Goal: Find specific page/section: Find specific page/section

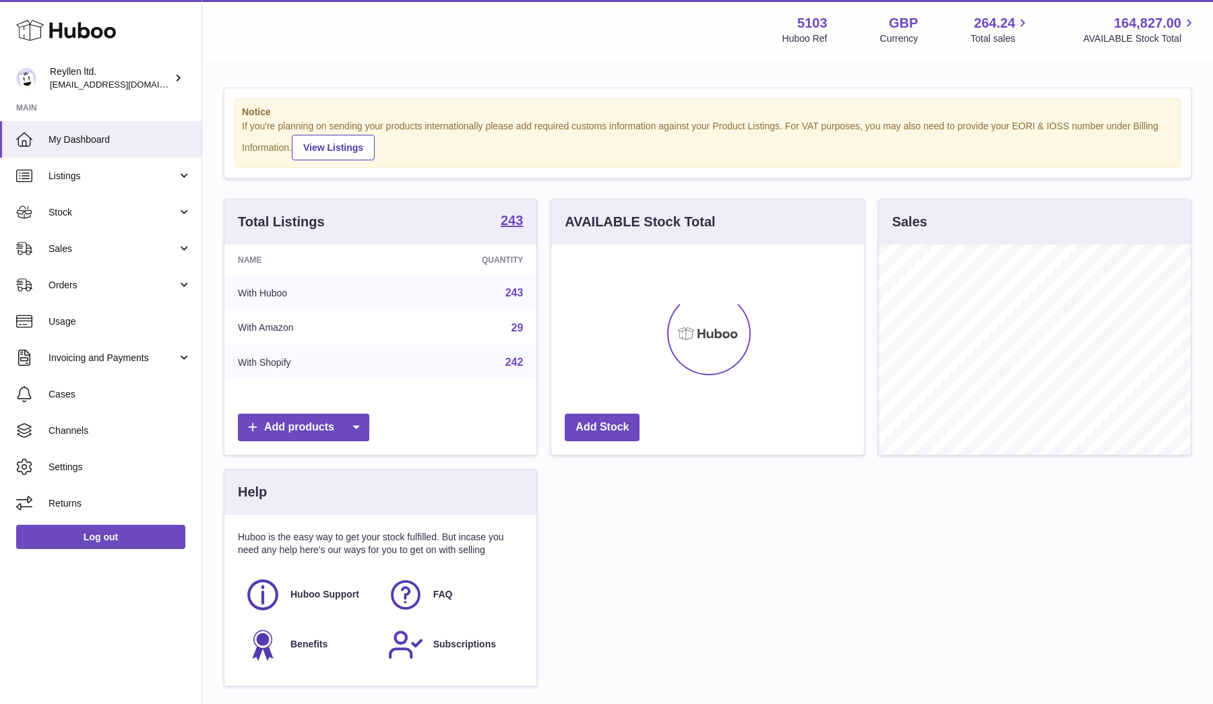
scroll to position [210, 313]
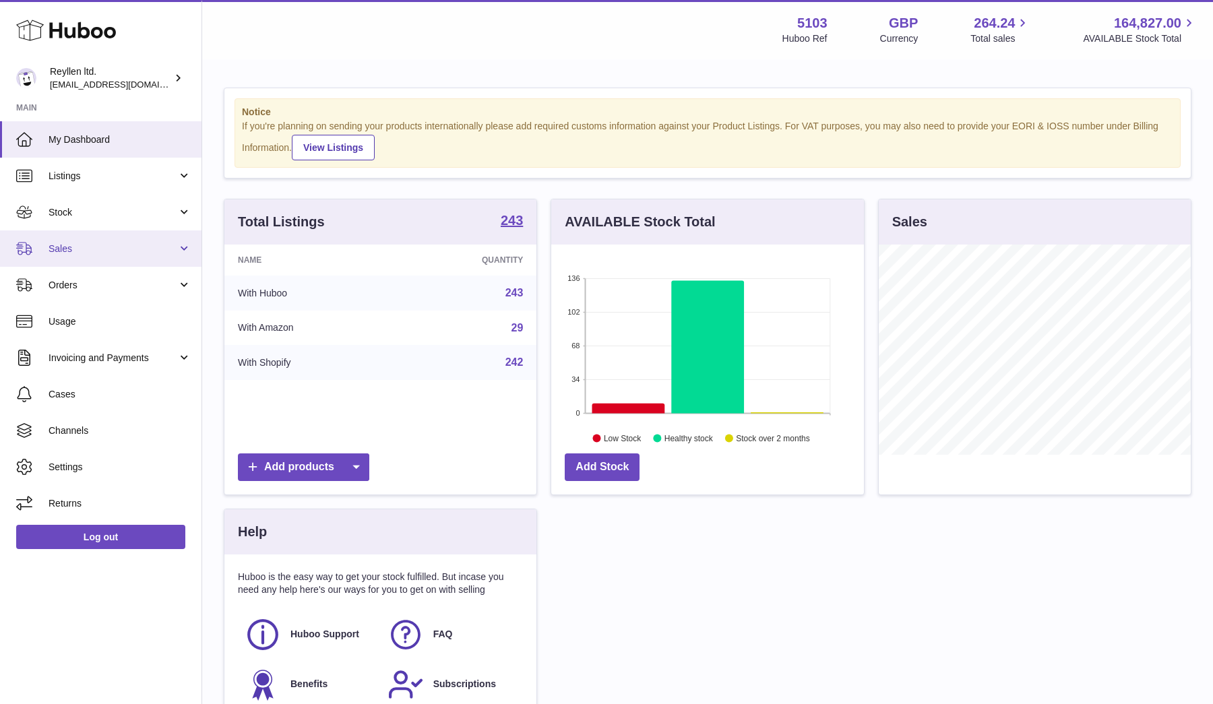
click at [110, 244] on span "Sales" at bounding box center [113, 249] width 129 height 13
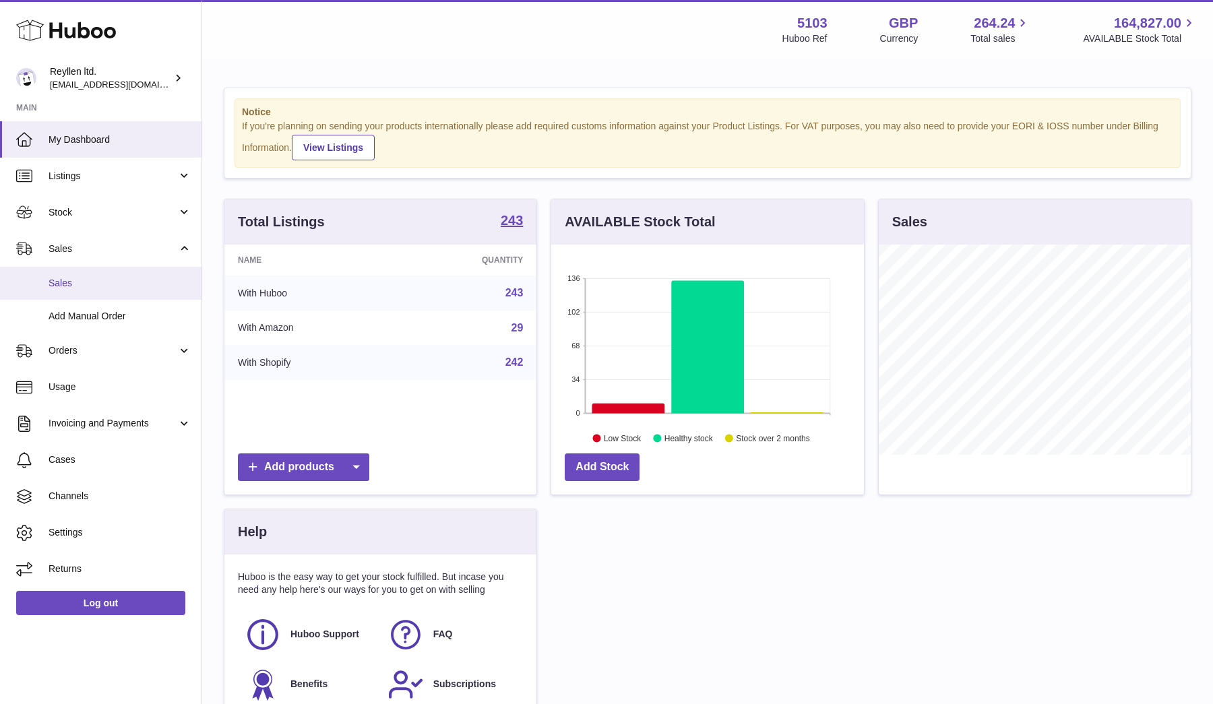
click at [104, 293] on link "Sales" at bounding box center [101, 283] width 202 height 33
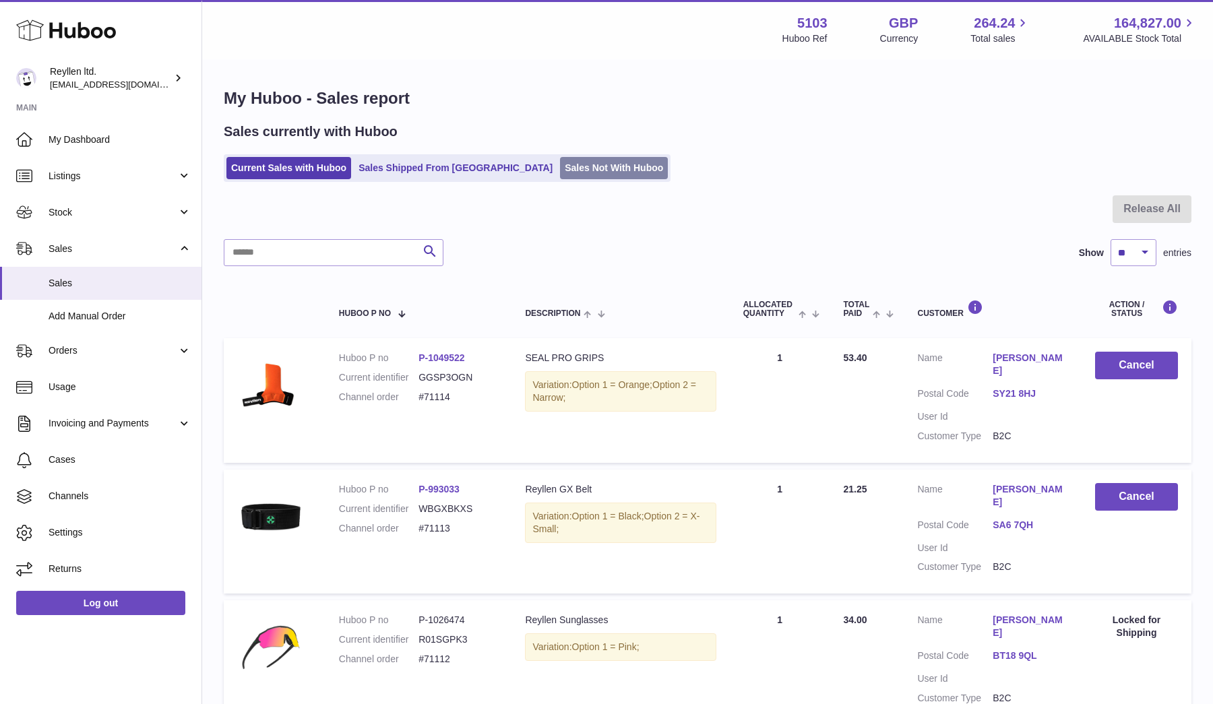
click at [560, 170] on link "Sales Not With Huboo" at bounding box center [614, 168] width 108 height 22
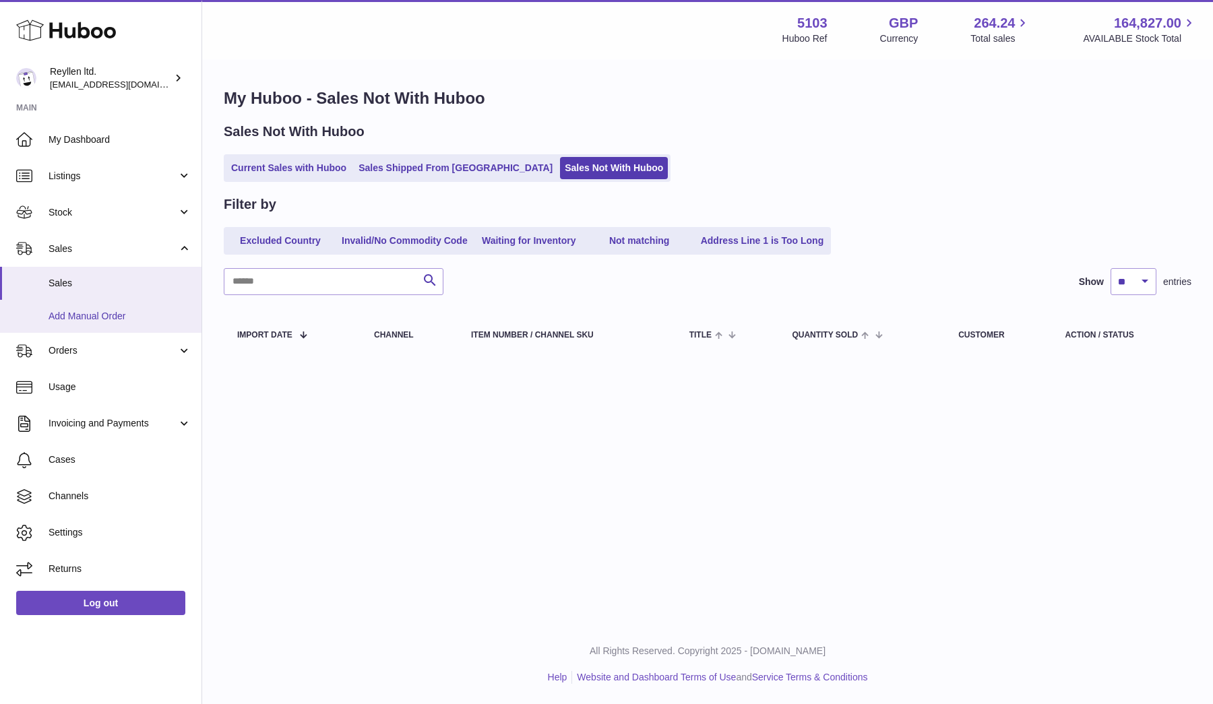
click at [107, 312] on span "Add Manual Order" at bounding box center [120, 316] width 143 height 13
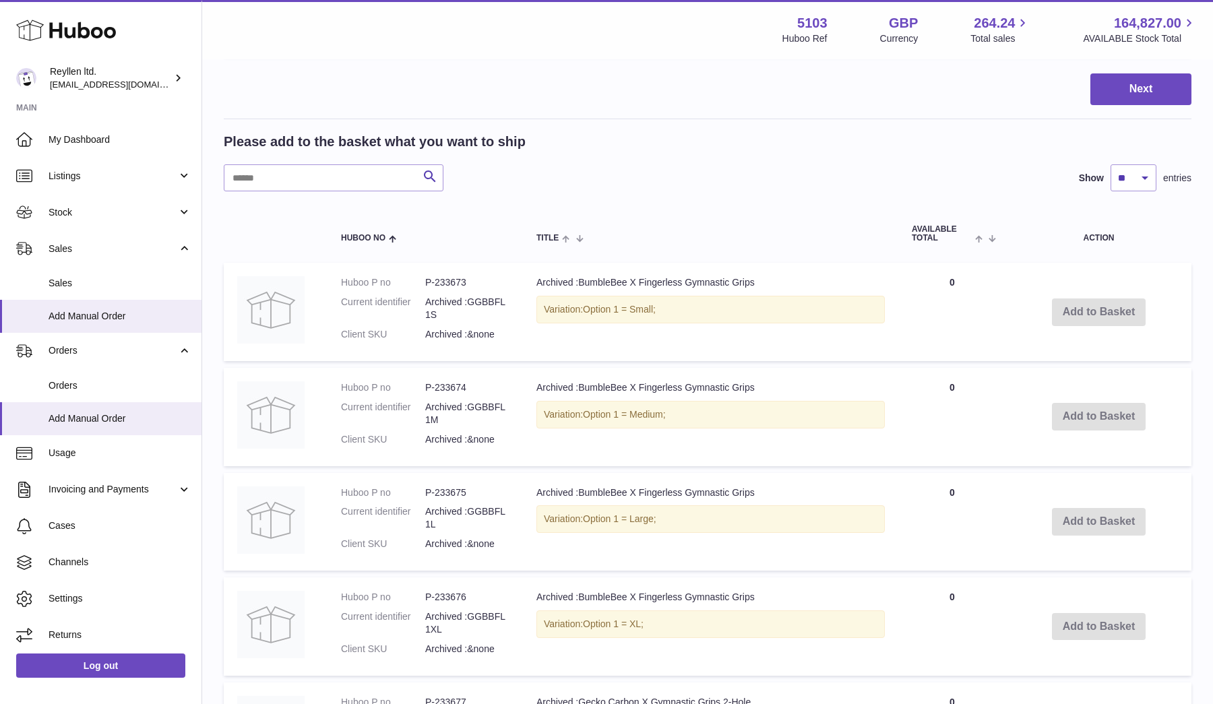
scroll to position [1064, 0]
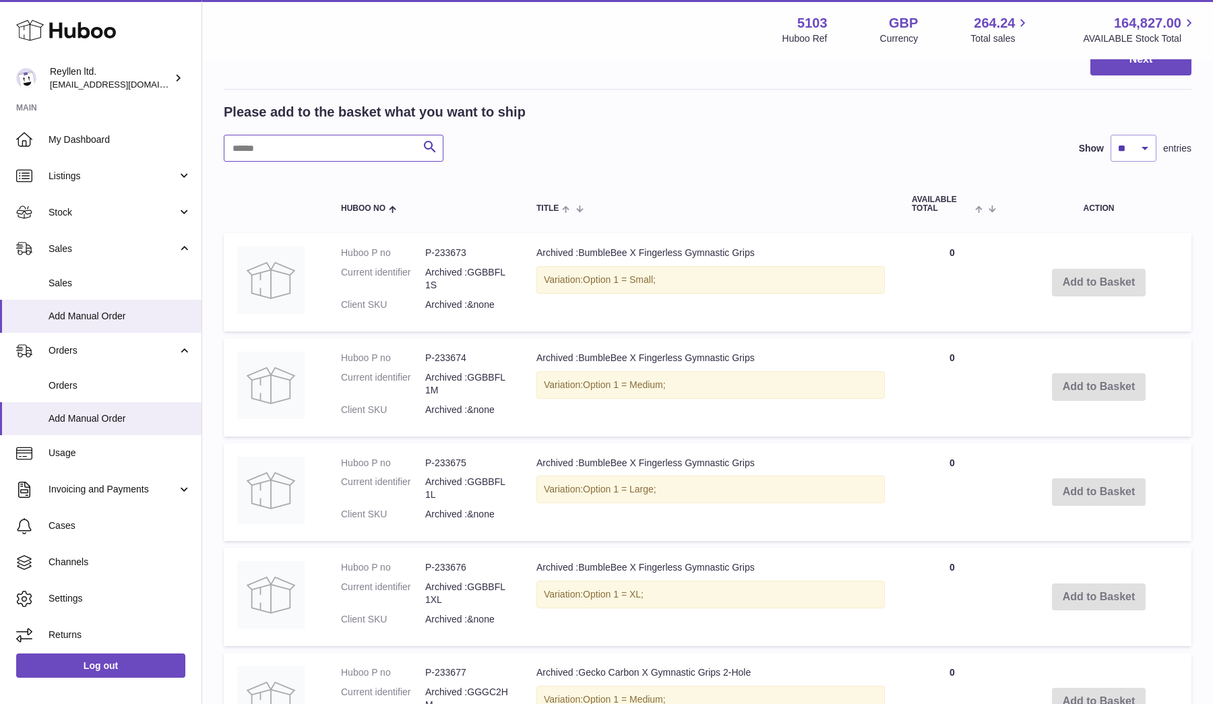
click at [295, 138] on input "text" at bounding box center [334, 148] width 220 height 27
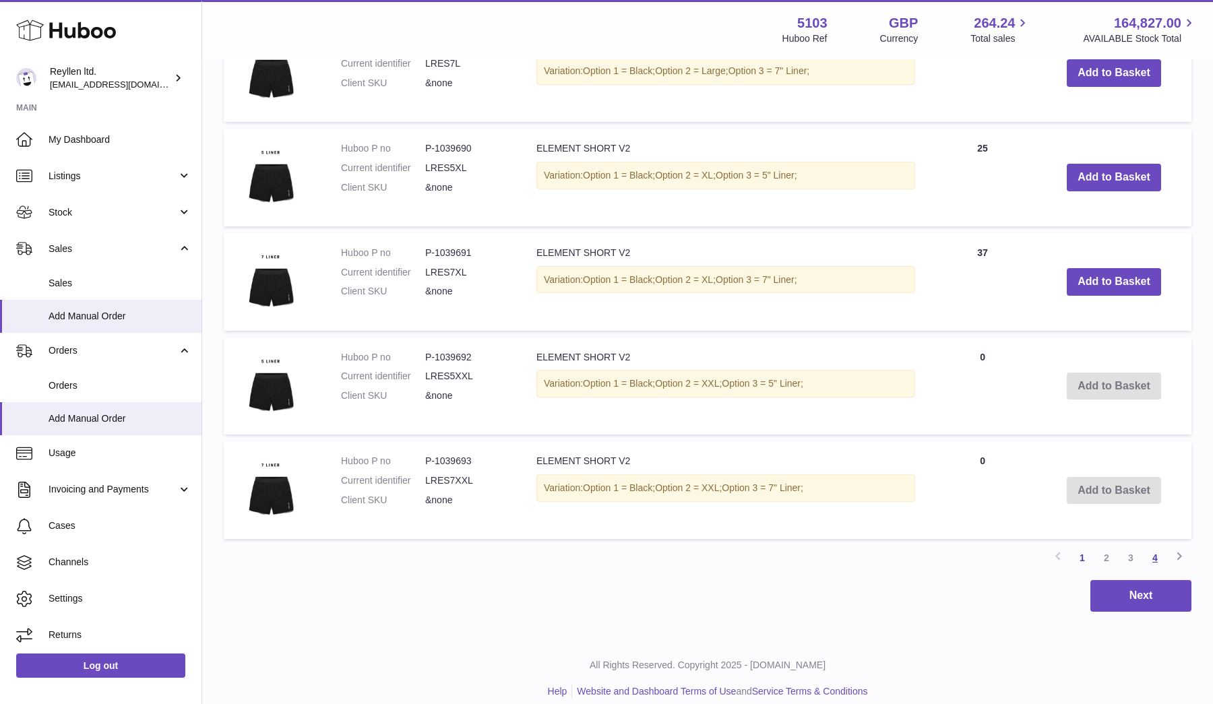
type input "*******"
click at [1155, 546] on link "4" at bounding box center [1155, 558] width 24 height 24
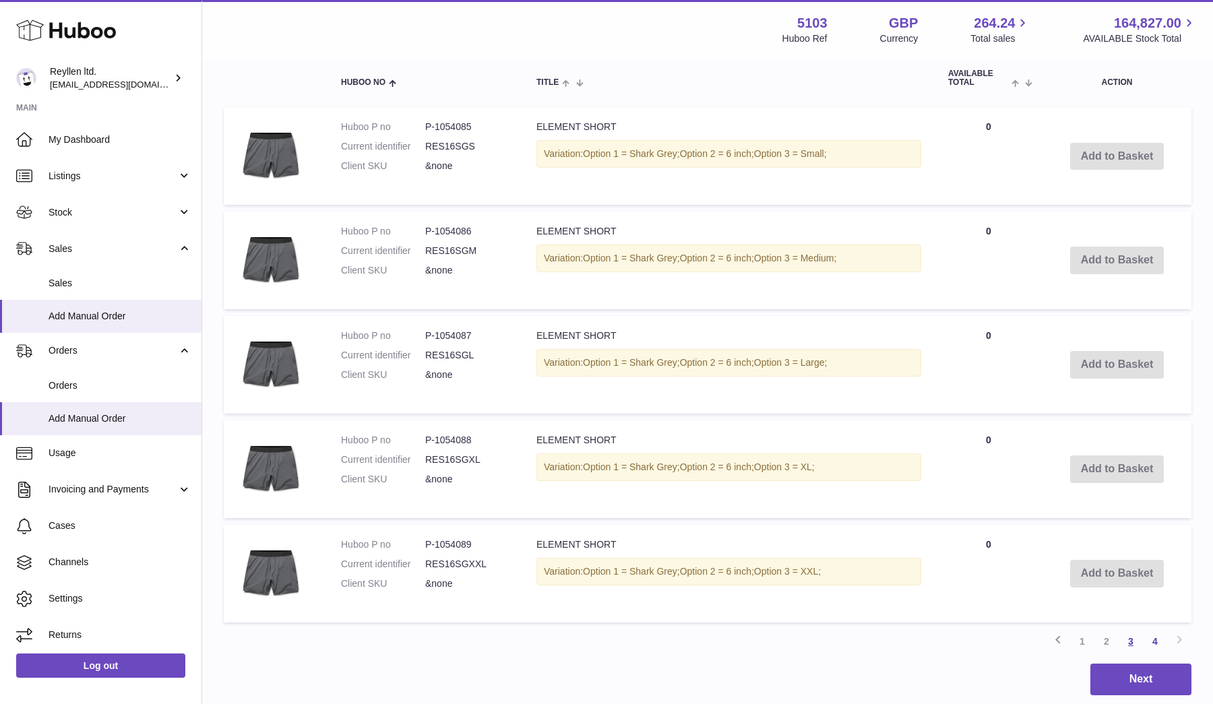
click at [1130, 634] on link "3" at bounding box center [1131, 642] width 24 height 24
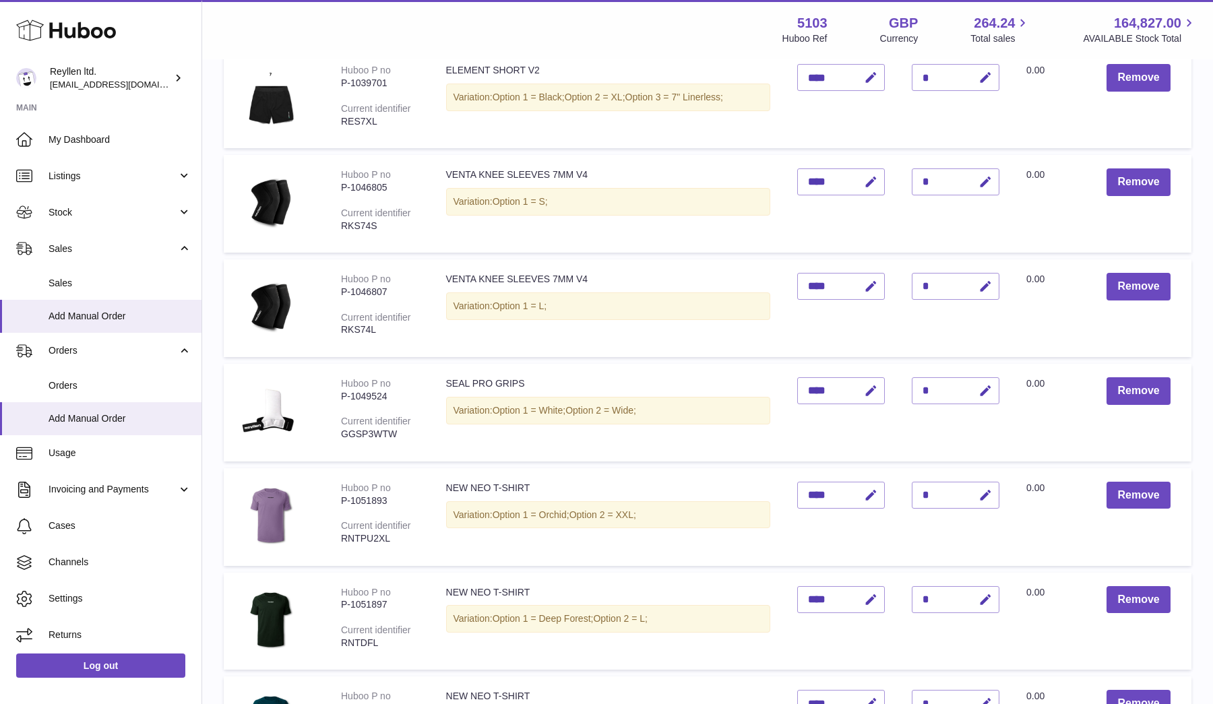
scroll to position [355, 0]
